Goal: Check status: Check status

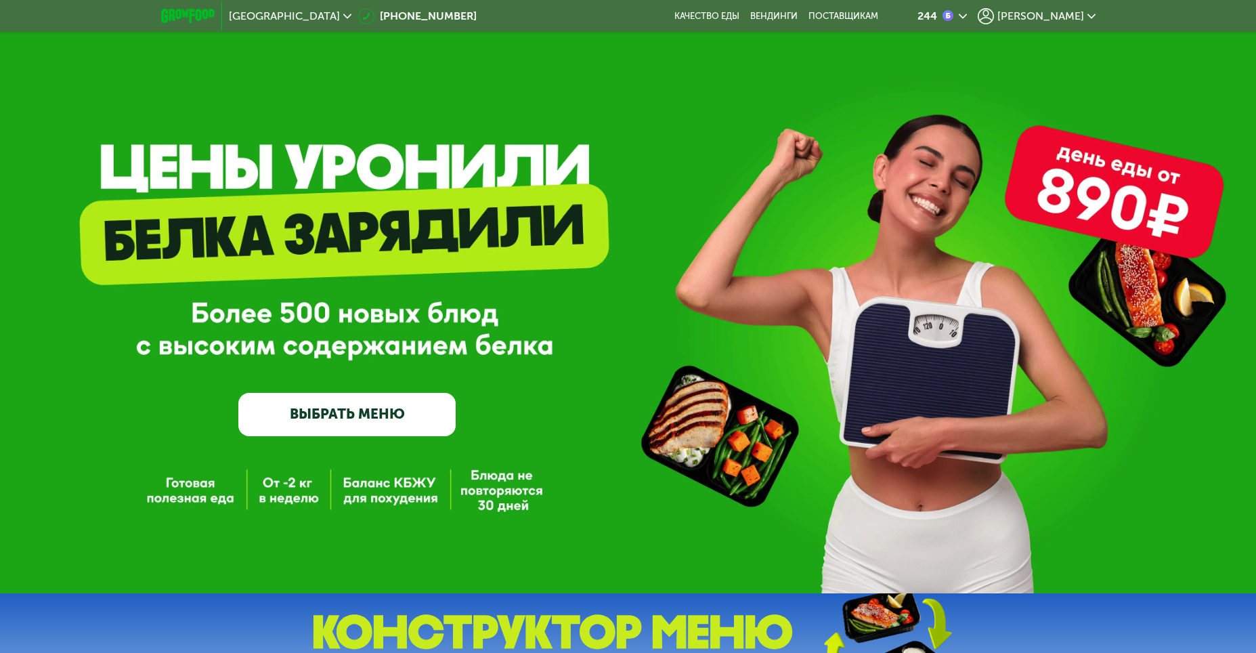
click at [1061, 16] on span "[PERSON_NAME]" at bounding box center [1041, 16] width 87 height 11
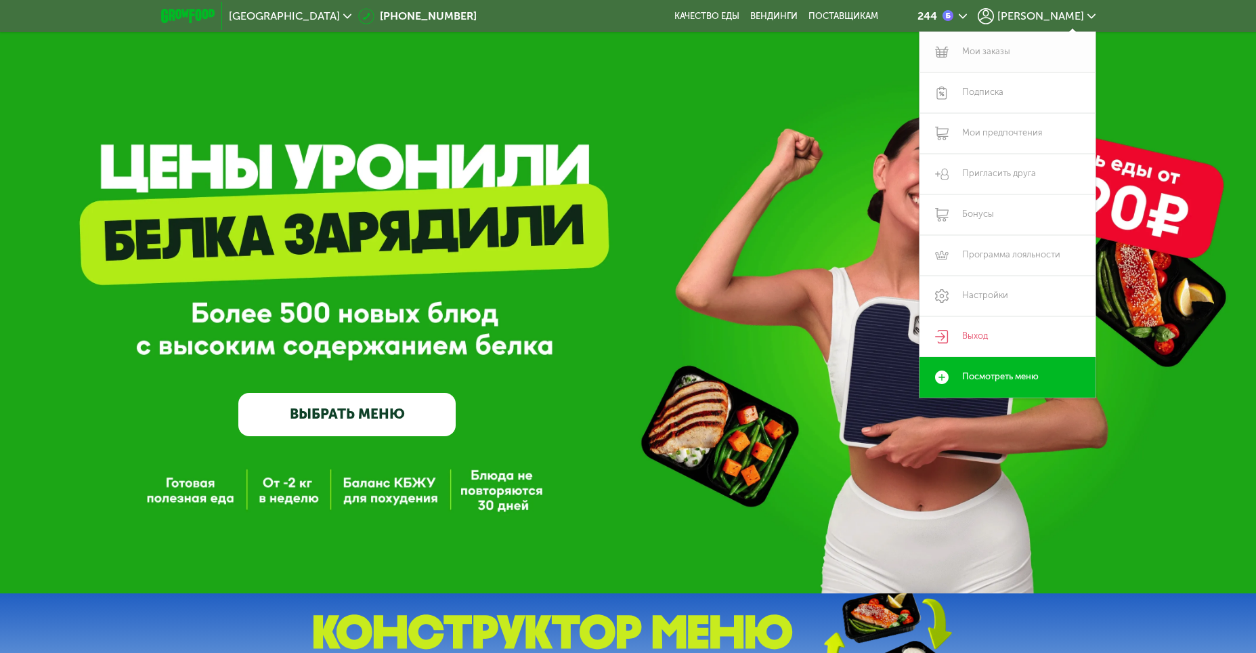
click at [1025, 58] on link "Мои заказы" at bounding box center [1008, 52] width 176 height 41
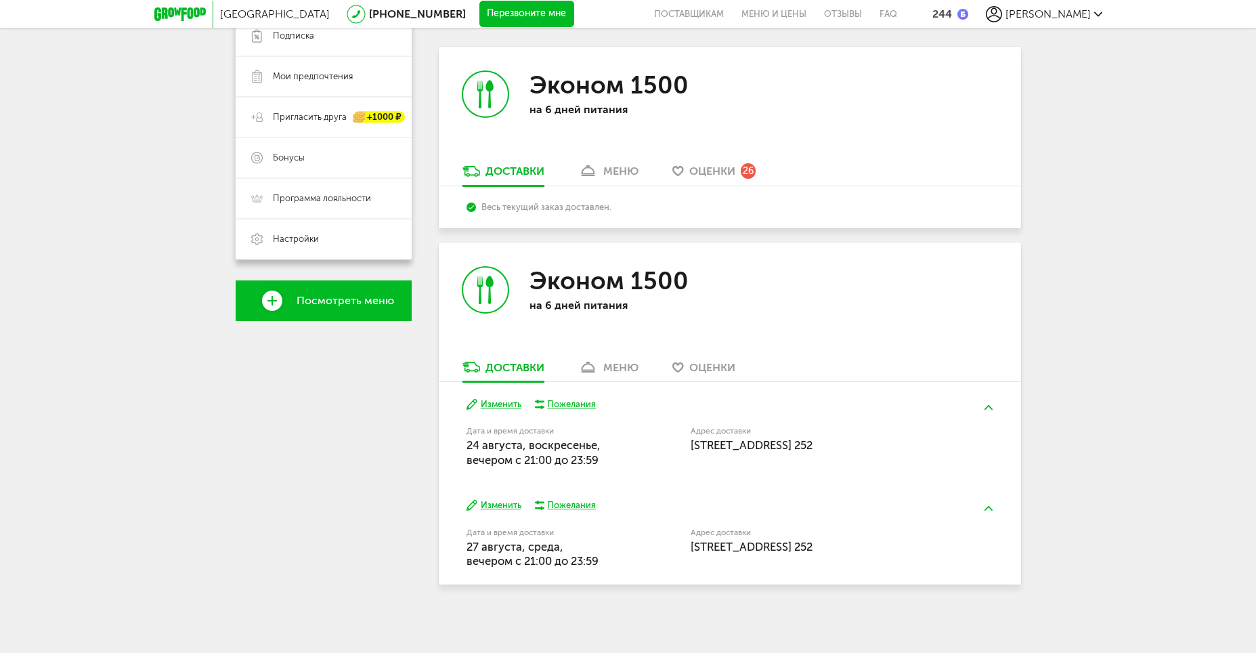
scroll to position [282, 0]
click at [494, 398] on button "Изменить" at bounding box center [494, 404] width 55 height 13
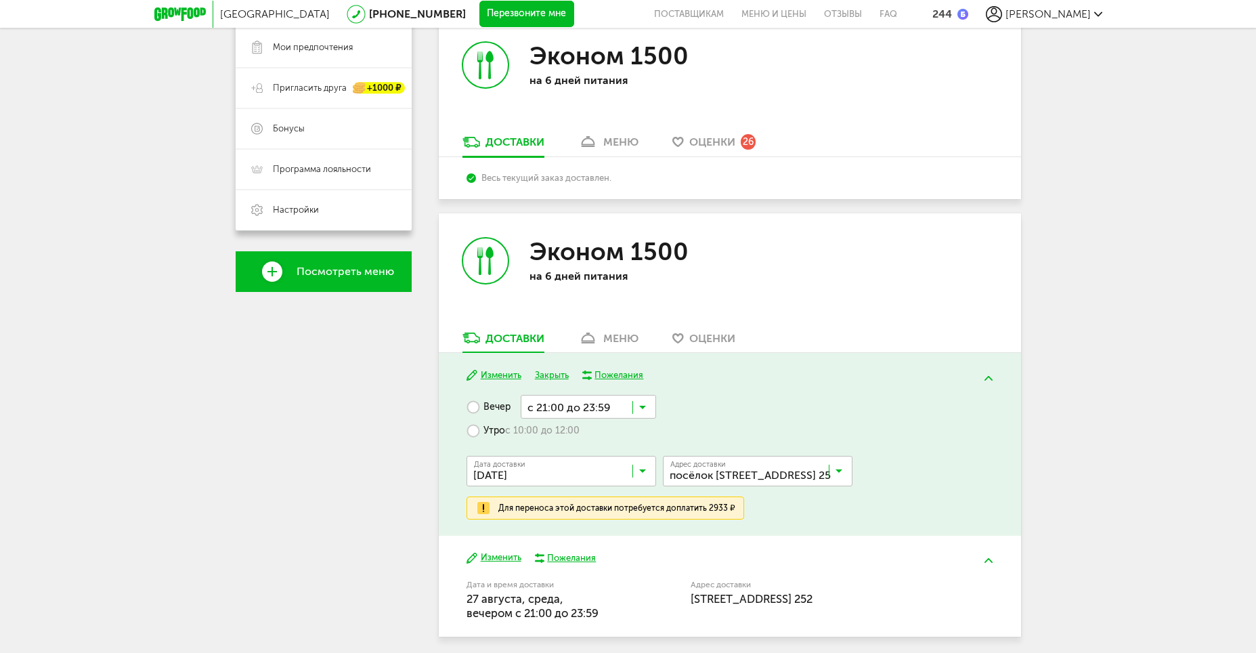
click at [553, 375] on button "Закрыть" at bounding box center [552, 375] width 34 height 13
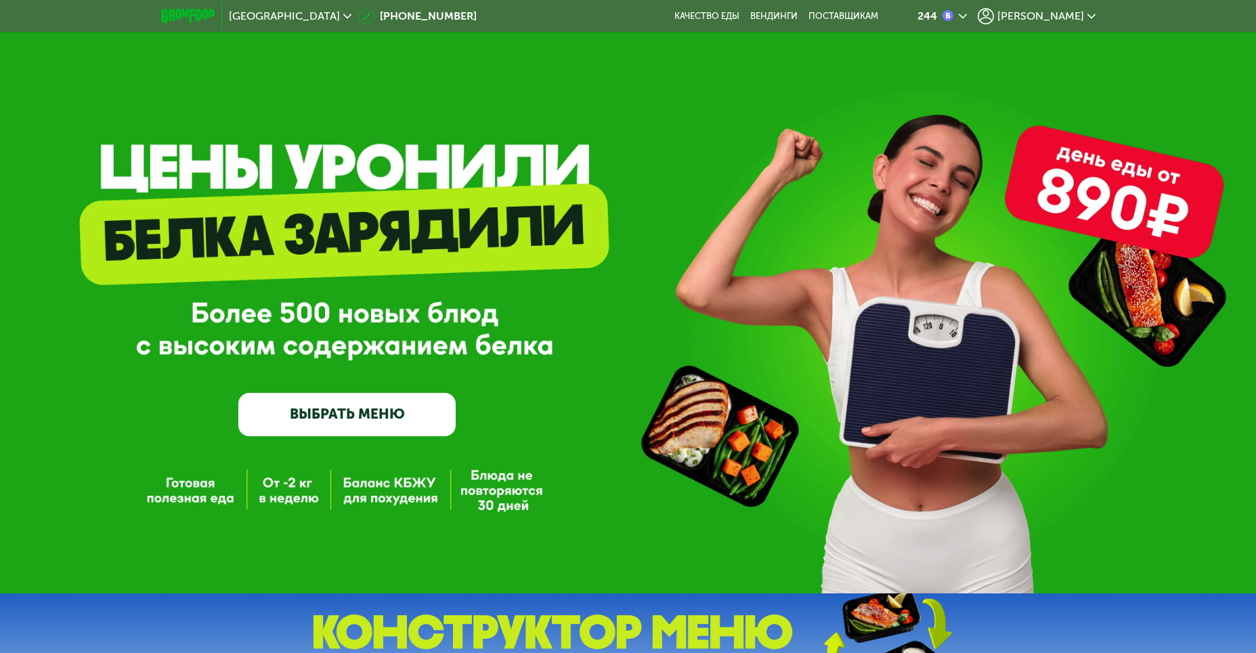
click at [1064, 15] on span "[PERSON_NAME]" at bounding box center [1041, 16] width 87 height 11
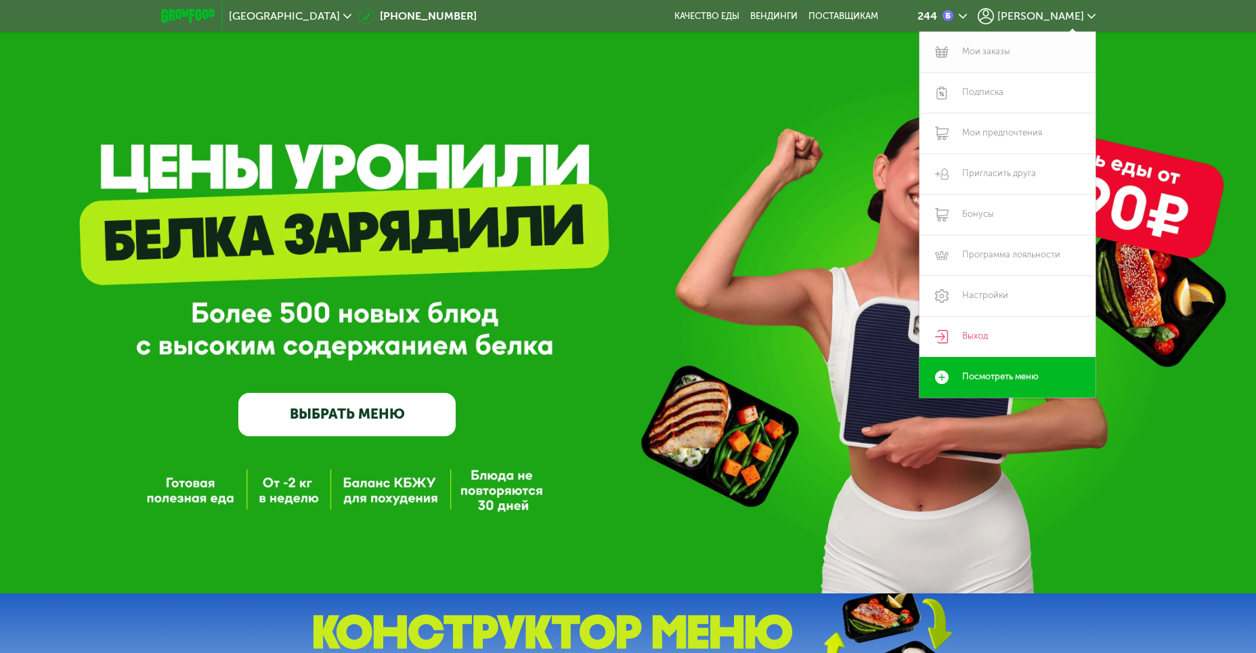
click at [998, 50] on link "Мои заказы" at bounding box center [1008, 52] width 176 height 41
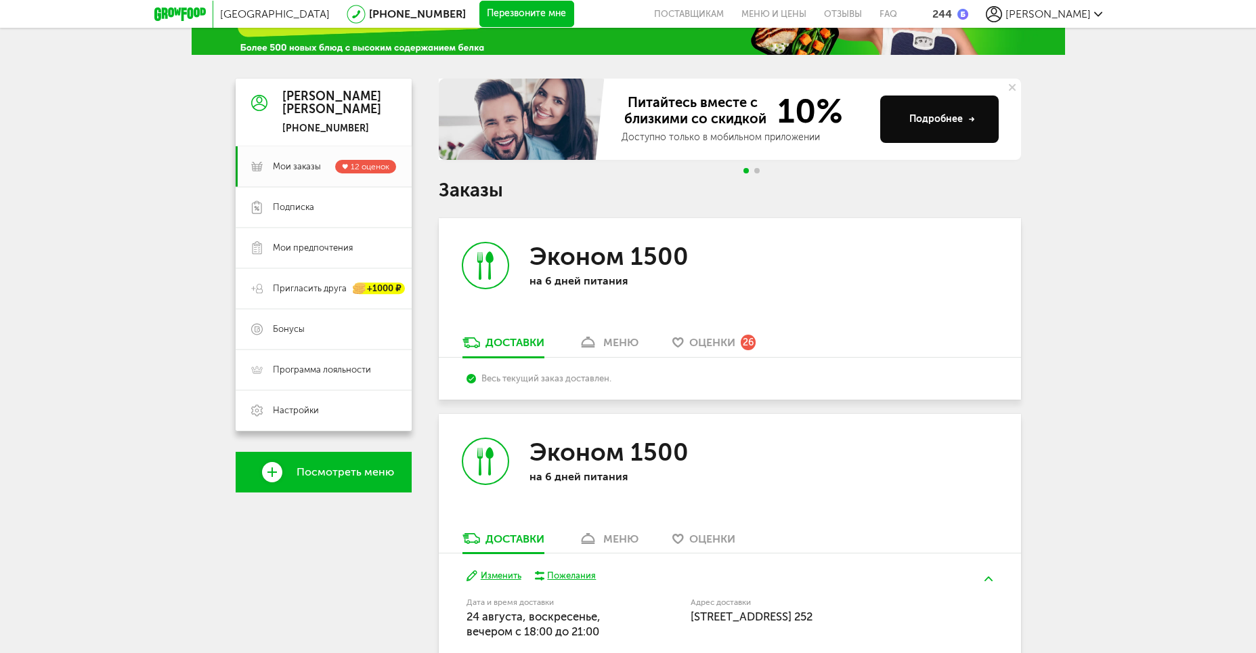
scroll to position [203, 0]
